Goal: Find specific page/section: Find specific page/section

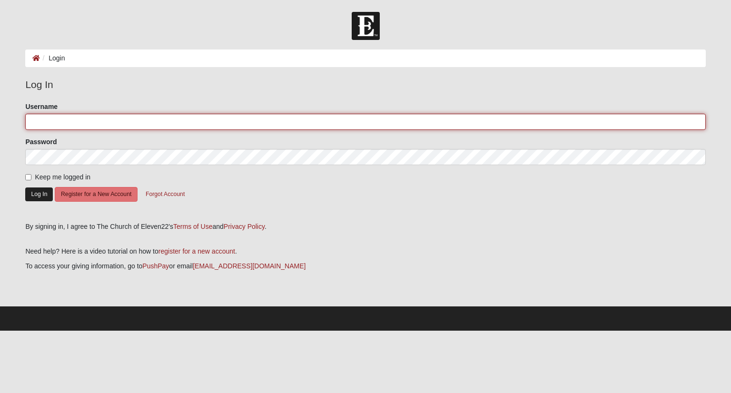
type input "Barock"
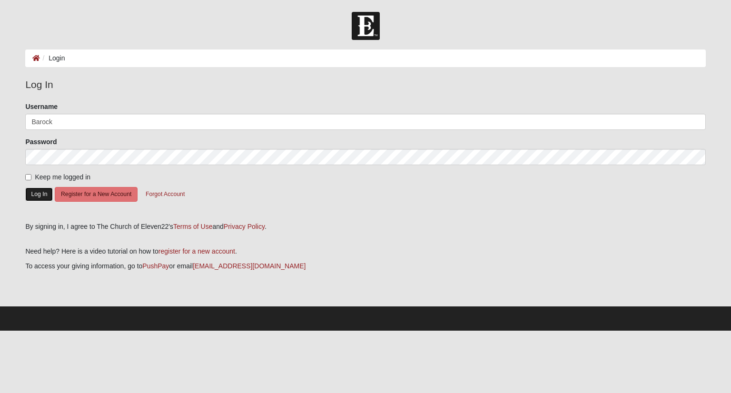
click at [40, 193] on button "Log In" at bounding box center [39, 195] width 28 height 14
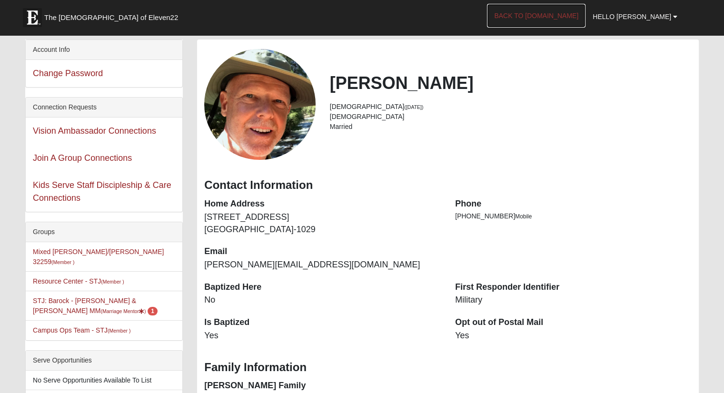
click at [579, 13] on link "Back to [DOMAIN_NAME]" at bounding box center [536, 16] width 99 height 24
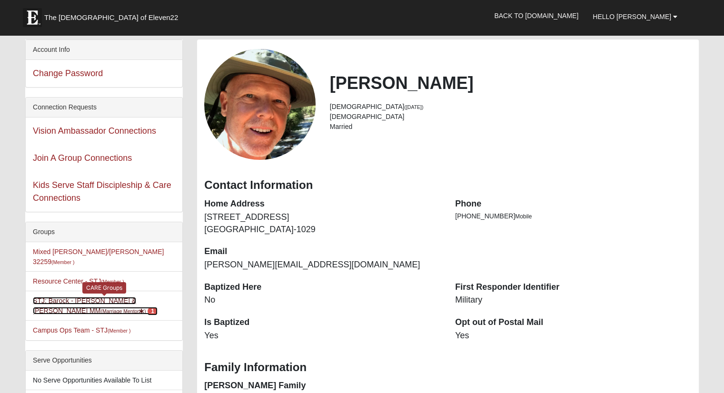
click at [57, 297] on link "STJ: [PERSON_NAME] & [PERSON_NAME] (Marriage Mentor ) 1" at bounding box center [95, 306] width 125 height 18
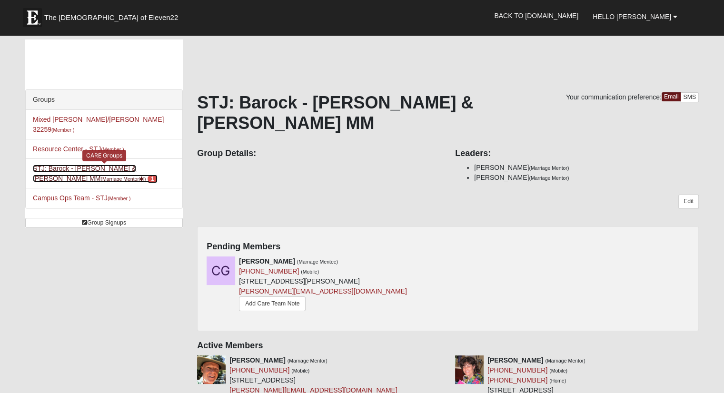
click at [123, 165] on link "STJ: Barock - Tim & Susan MM (Marriage Mentor ) 1" at bounding box center [95, 174] width 125 height 18
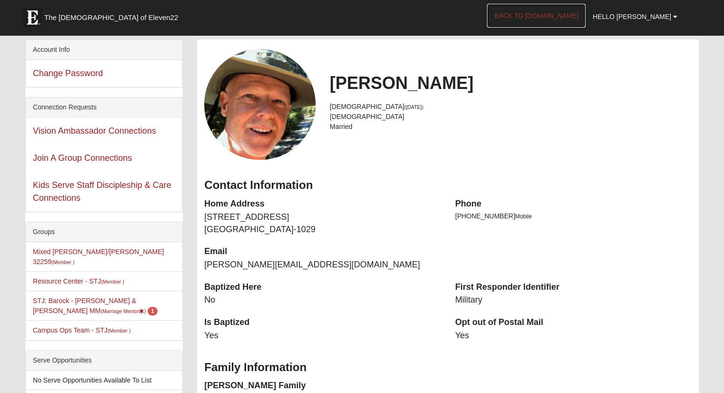
click at [559, 20] on link "Back to [DOMAIN_NAME]" at bounding box center [536, 16] width 99 height 24
click at [576, 13] on link "Back to [DOMAIN_NAME]" at bounding box center [536, 16] width 99 height 24
